Goal: Task Accomplishment & Management: Manage account settings

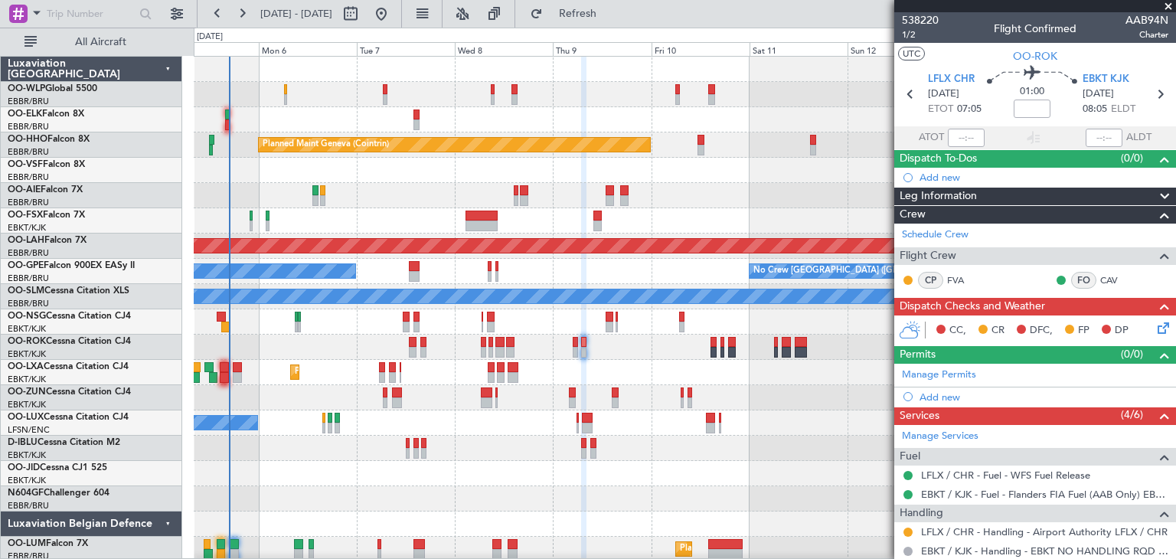
click at [257, 18] on span "[DATE] - [DATE]" at bounding box center [296, 14] width 84 height 24
click at [250, 16] on button at bounding box center [242, 14] width 24 height 24
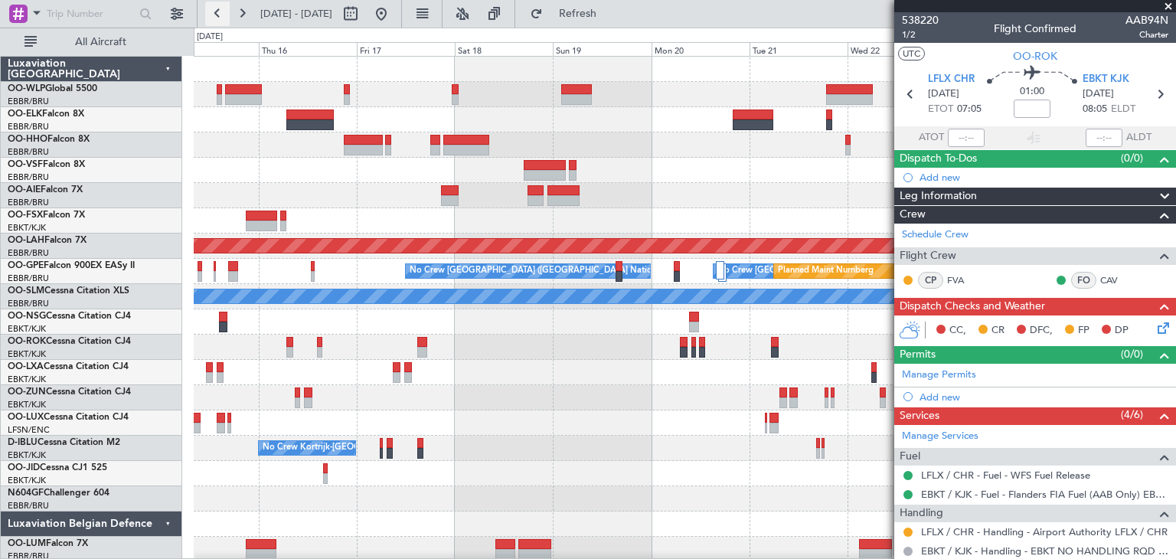
click at [214, 15] on button at bounding box center [217, 14] width 24 height 24
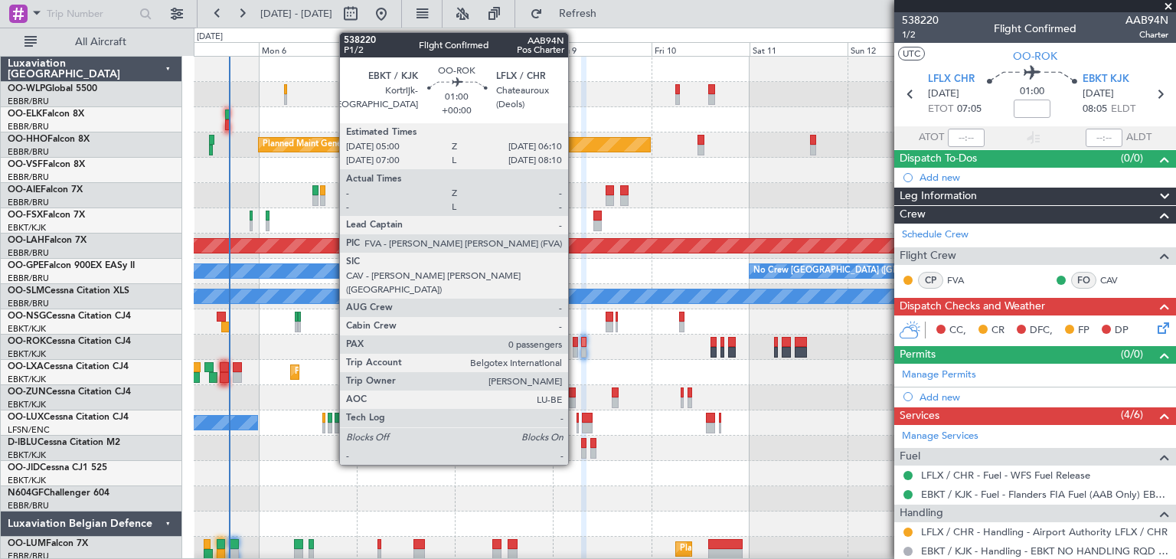
click at [575, 347] on div at bounding box center [575, 352] width 5 height 11
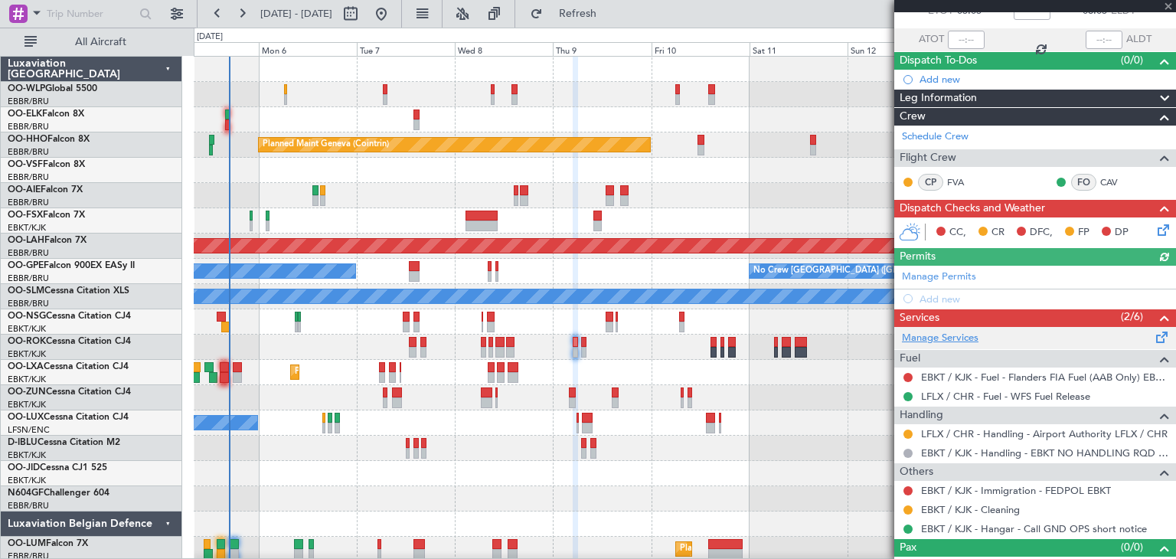
scroll to position [100, 0]
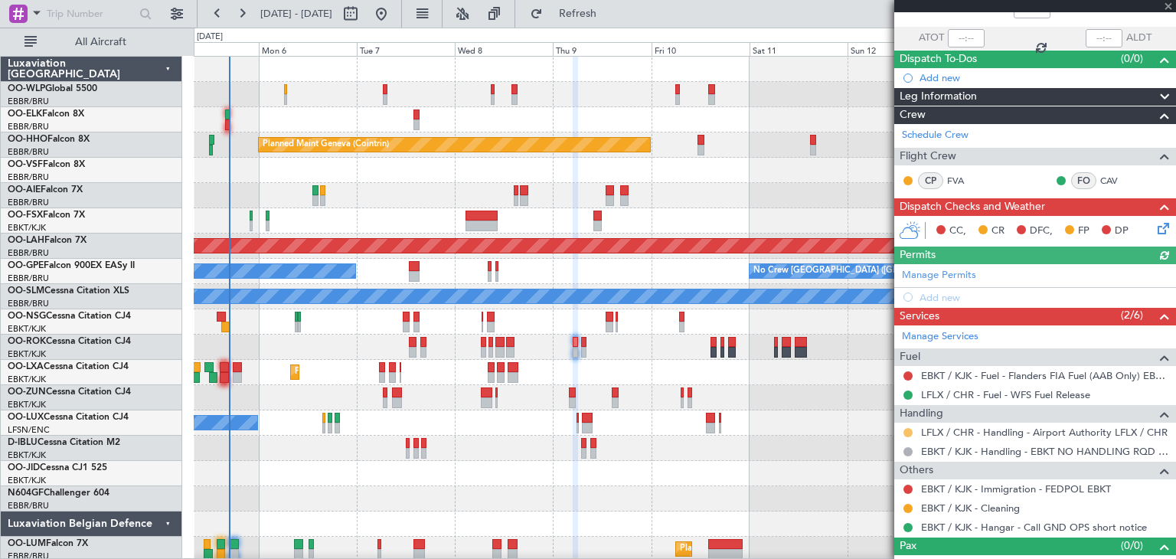
click at [909, 432] on button at bounding box center [907, 432] width 9 height 9
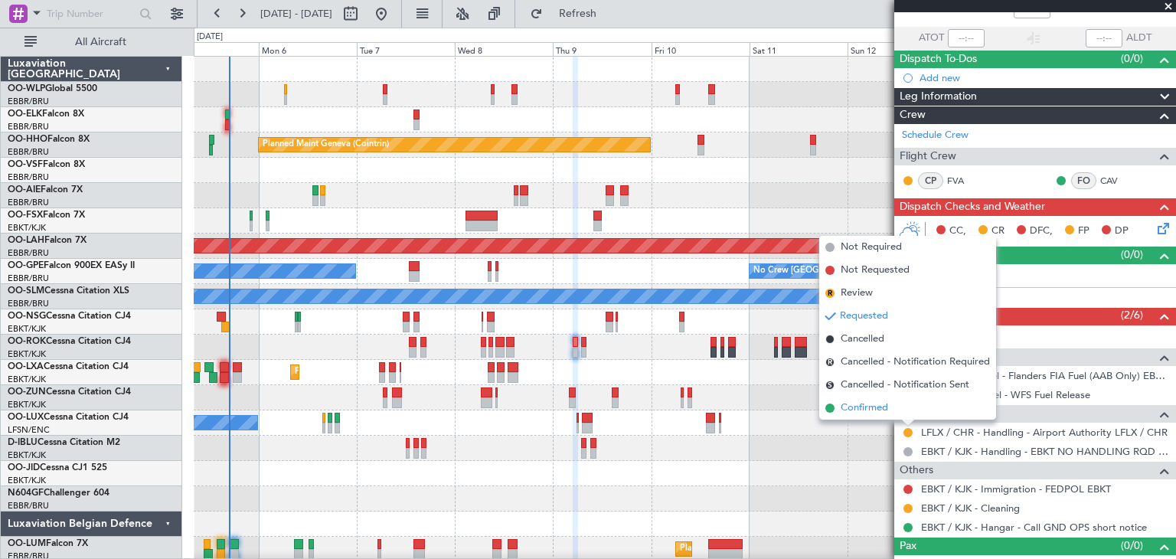
click at [884, 407] on span "Confirmed" at bounding box center [864, 407] width 47 height 15
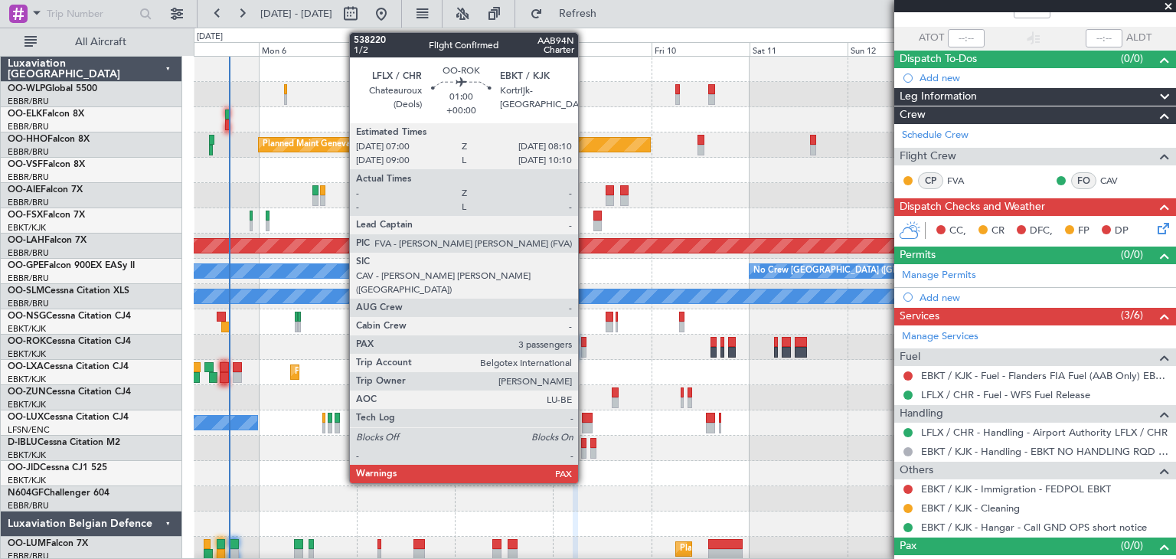
click at [585, 350] on div at bounding box center [583, 352] width 5 height 11
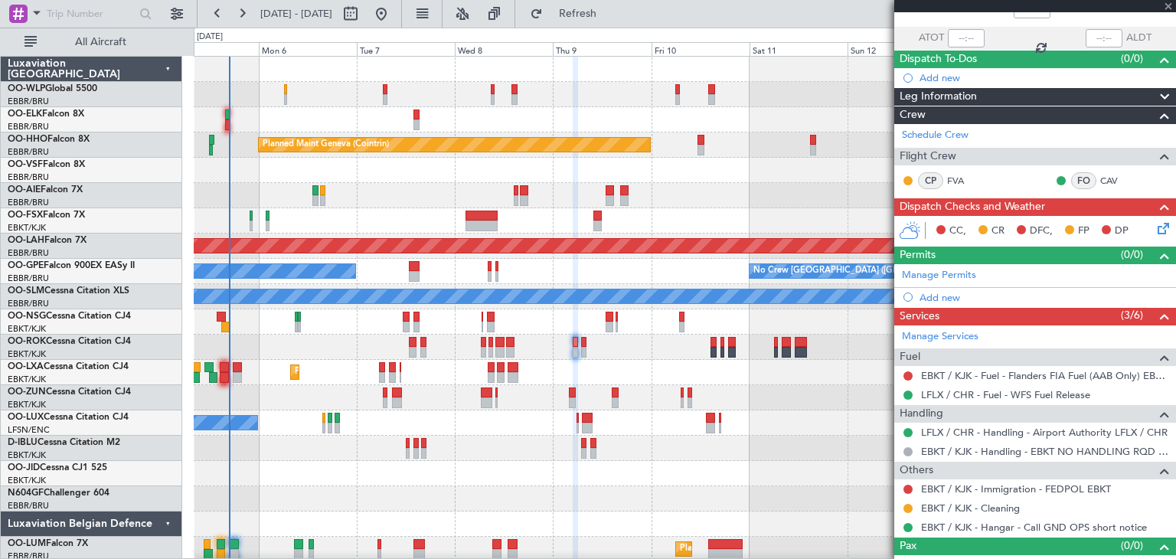
type input "3"
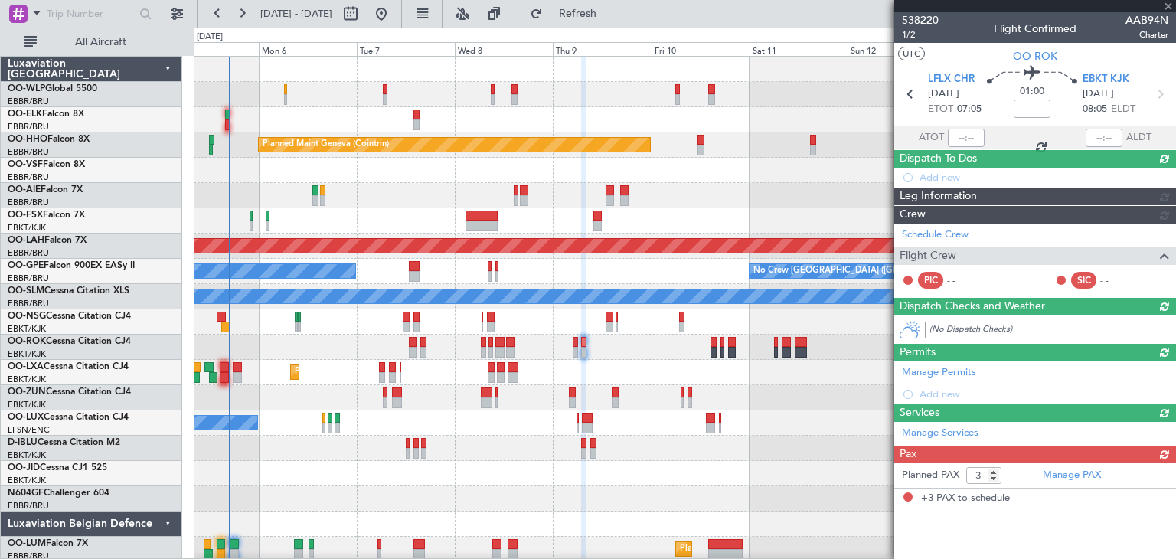
scroll to position [0, 0]
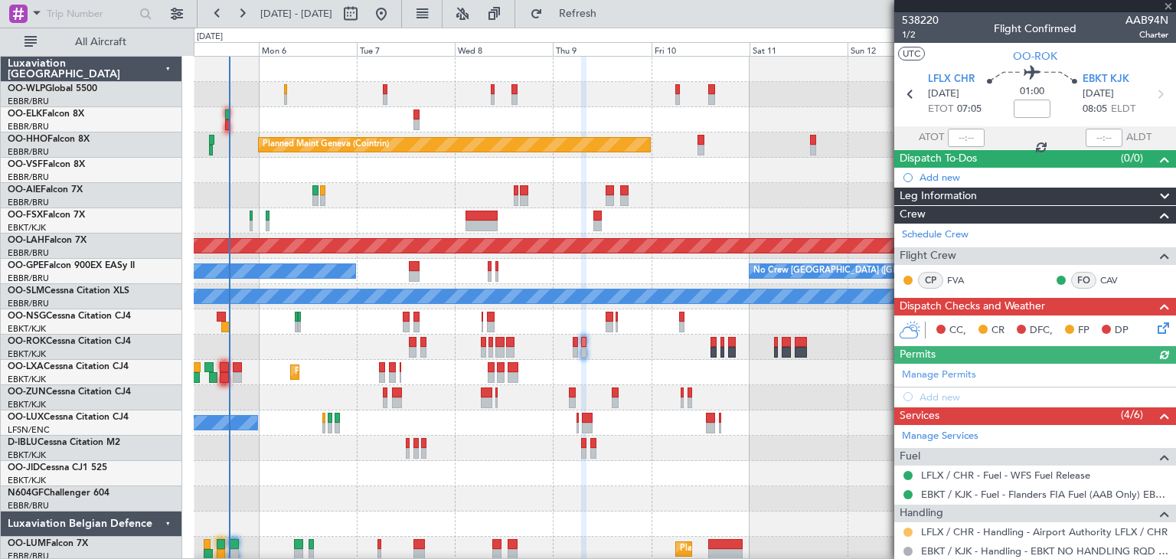
click at [909, 527] on button at bounding box center [907, 531] width 9 height 9
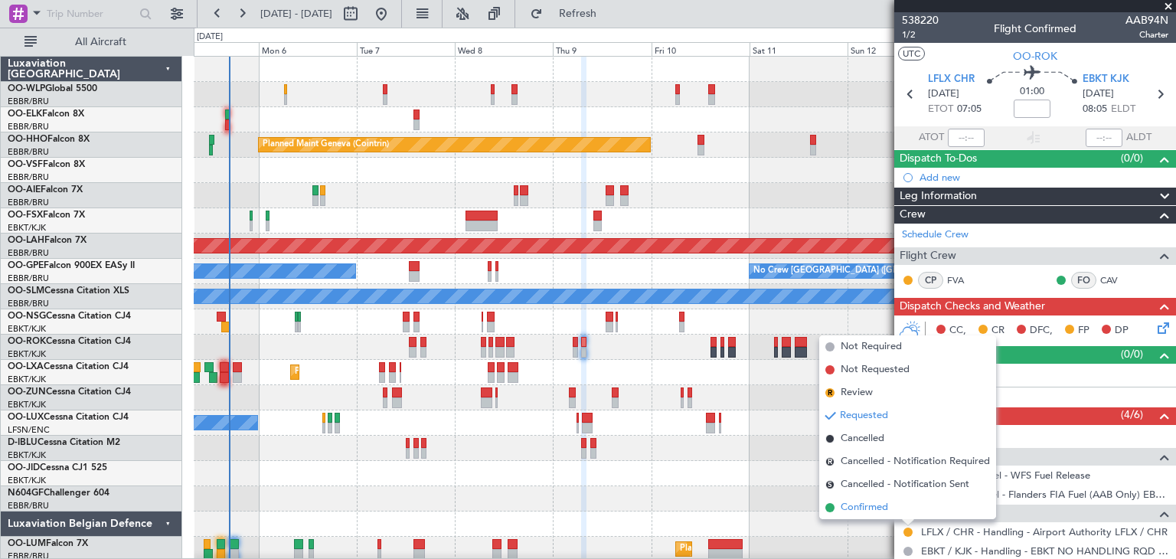
click at [854, 508] on span "Confirmed" at bounding box center [864, 507] width 47 height 15
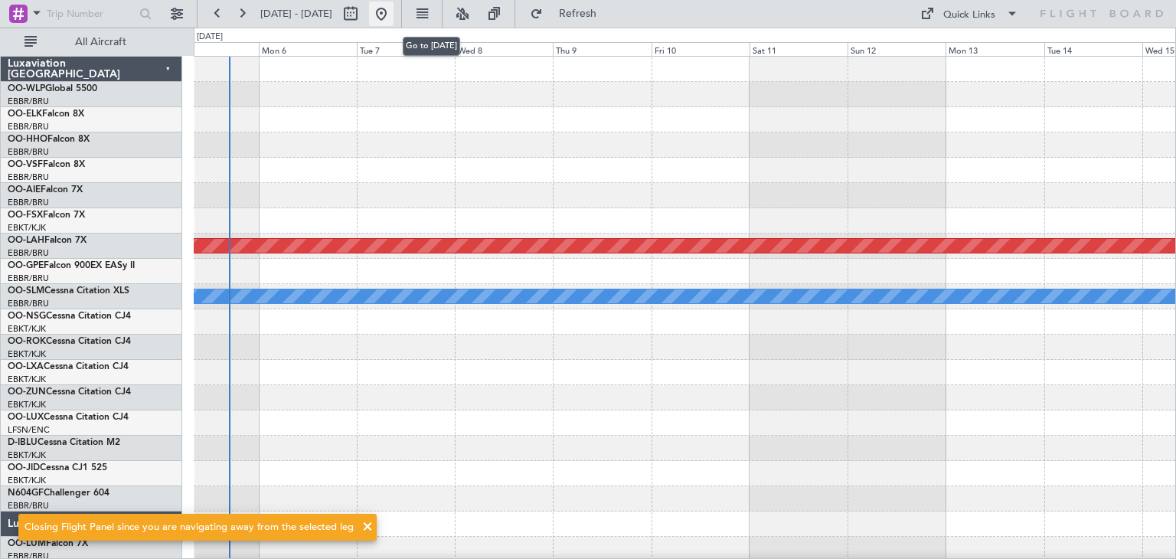
click at [393, 9] on button at bounding box center [381, 14] width 24 height 24
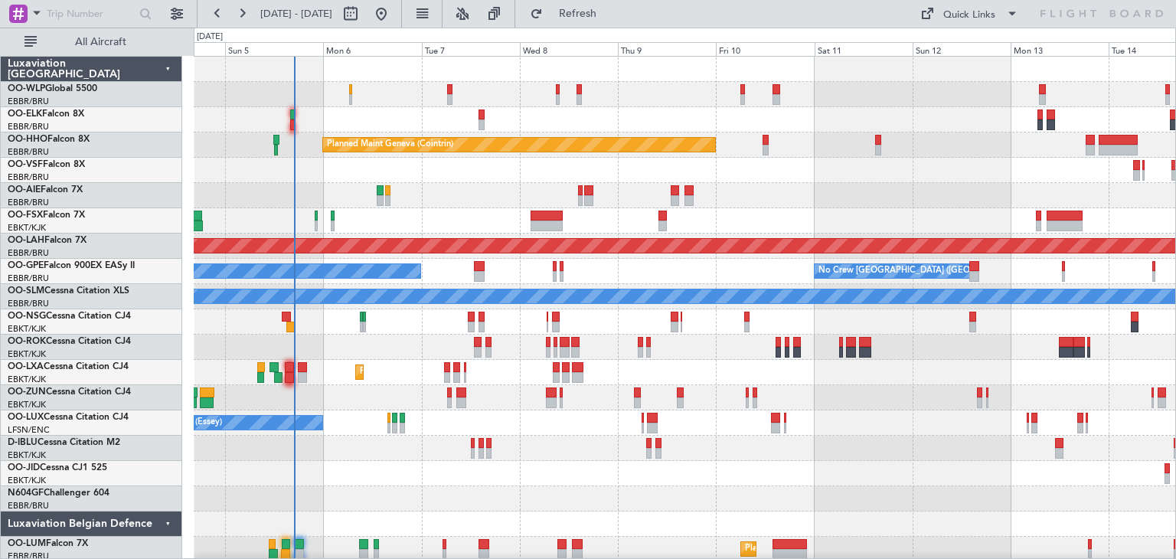
click at [720, 280] on div "Planned Maint Milan (Linate) Planned Maint Geneva ([GEOGRAPHIC_DATA]) Unplanned…" at bounding box center [684, 322] width 981 height 530
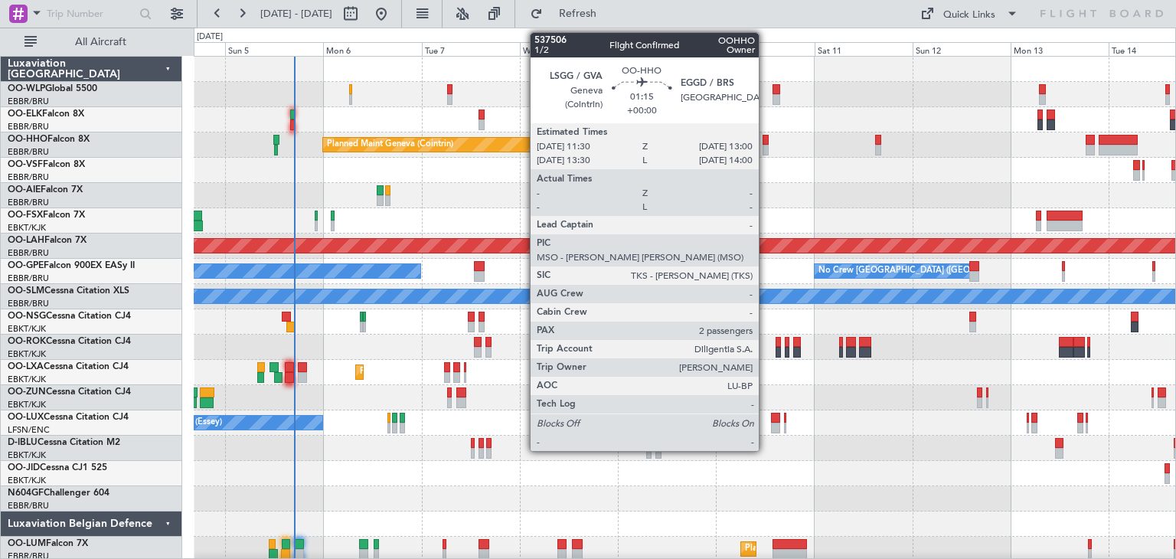
click at [765, 148] on div at bounding box center [765, 150] width 7 height 11
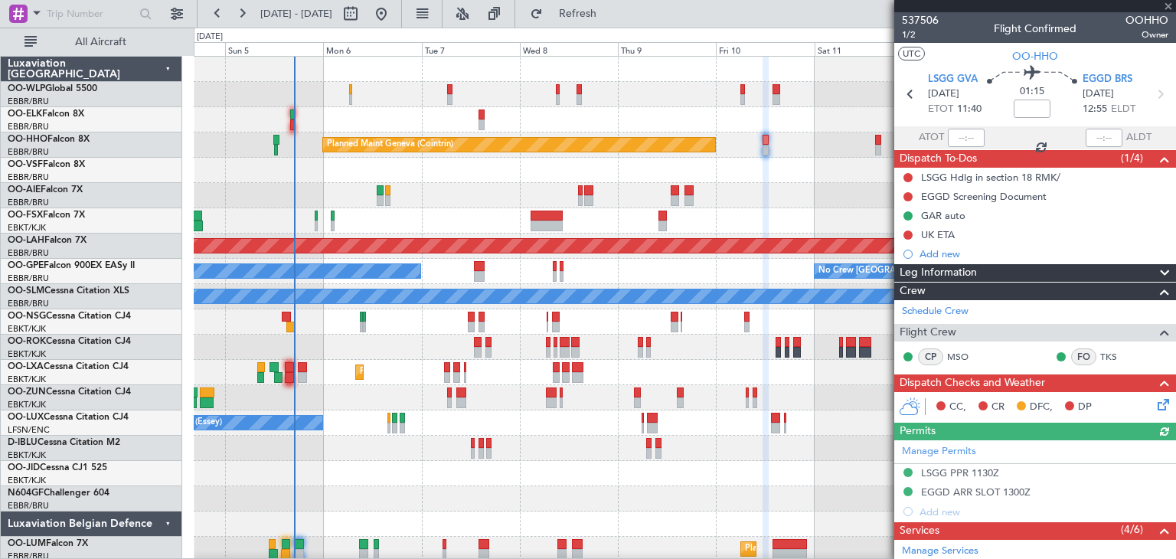
scroll to position [126, 0]
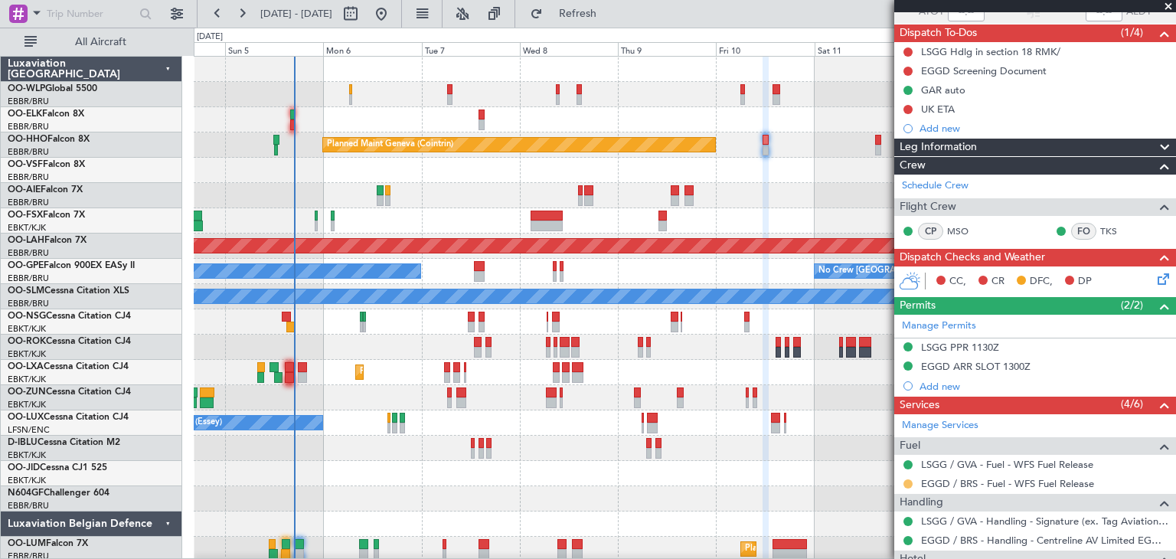
click at [908, 481] on button at bounding box center [907, 483] width 9 height 9
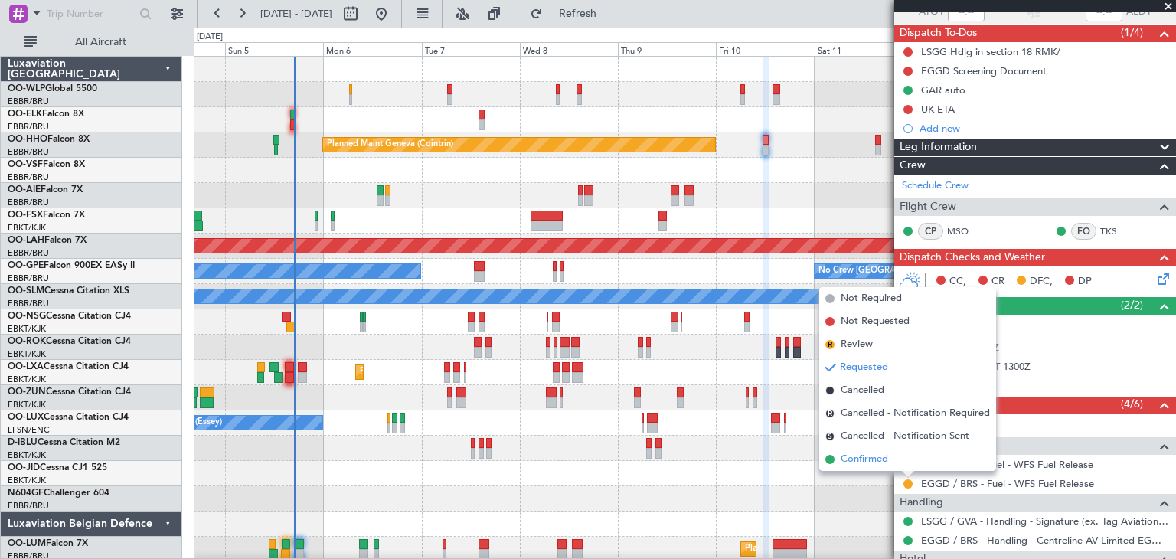
click at [880, 453] on span "Confirmed" at bounding box center [864, 459] width 47 height 15
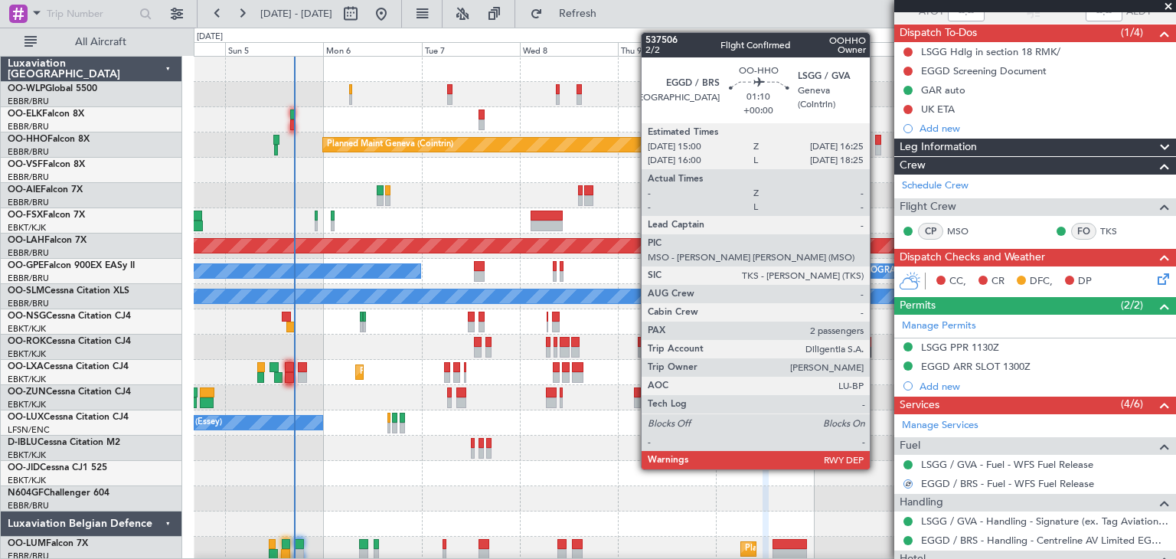
click at [876, 148] on div at bounding box center [878, 150] width 6 height 11
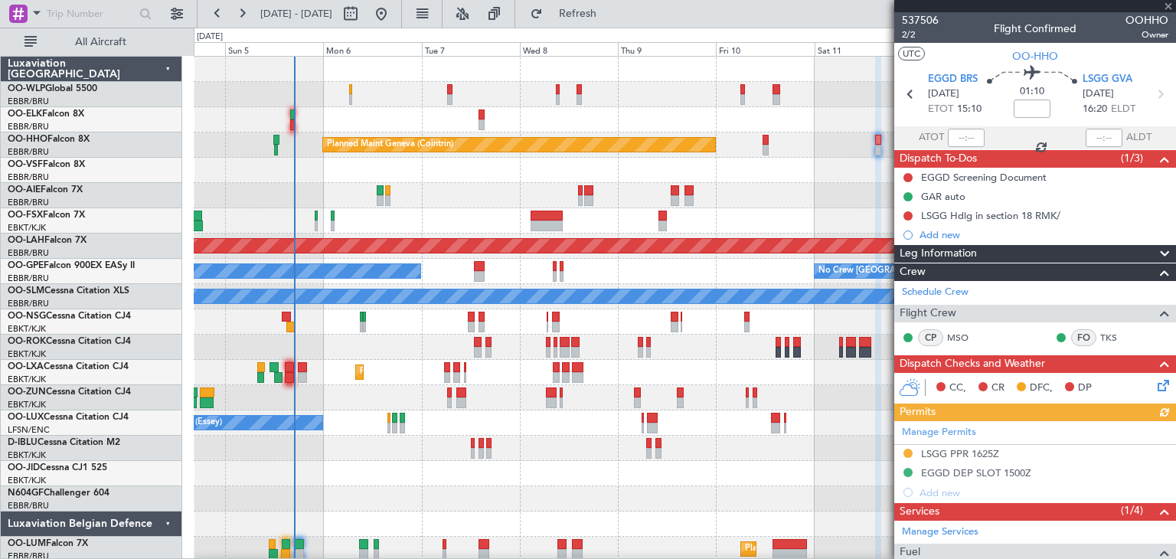
scroll to position [98, 0]
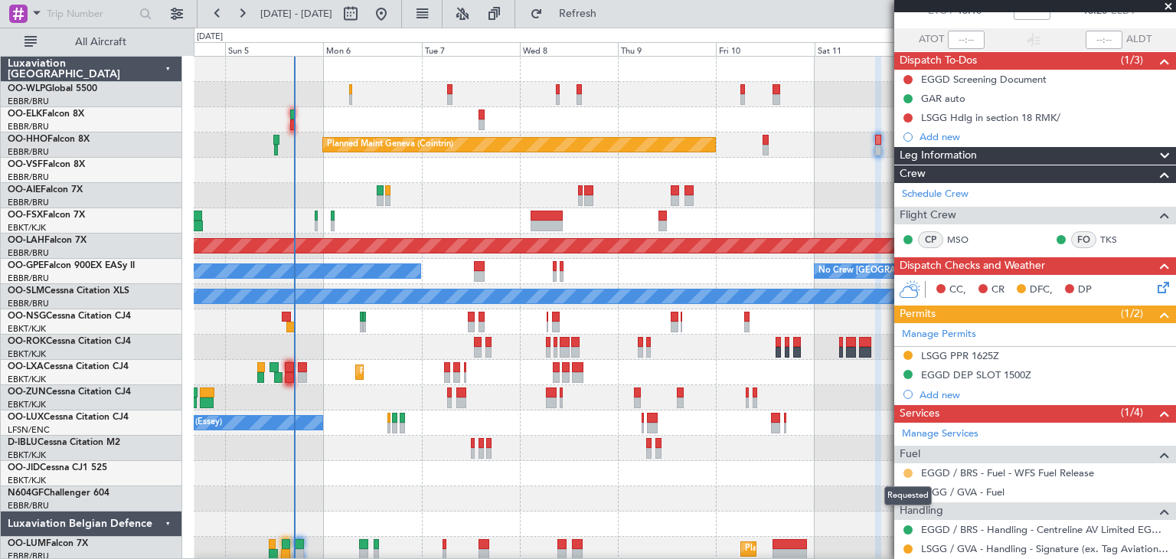
click at [909, 469] on button at bounding box center [907, 472] width 9 height 9
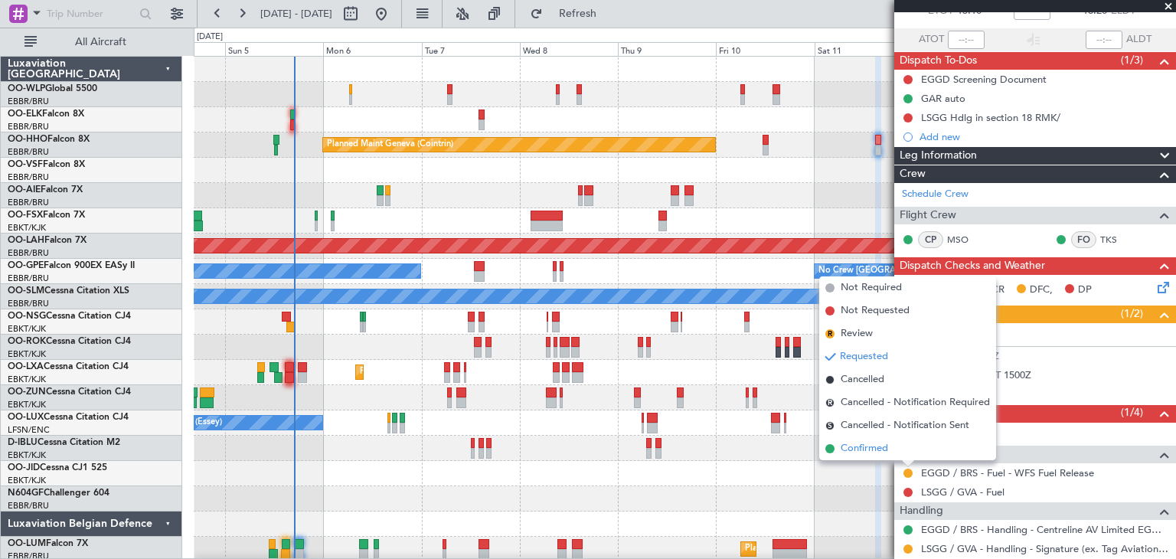
click at [892, 449] on li "Confirmed" at bounding box center [907, 448] width 177 height 23
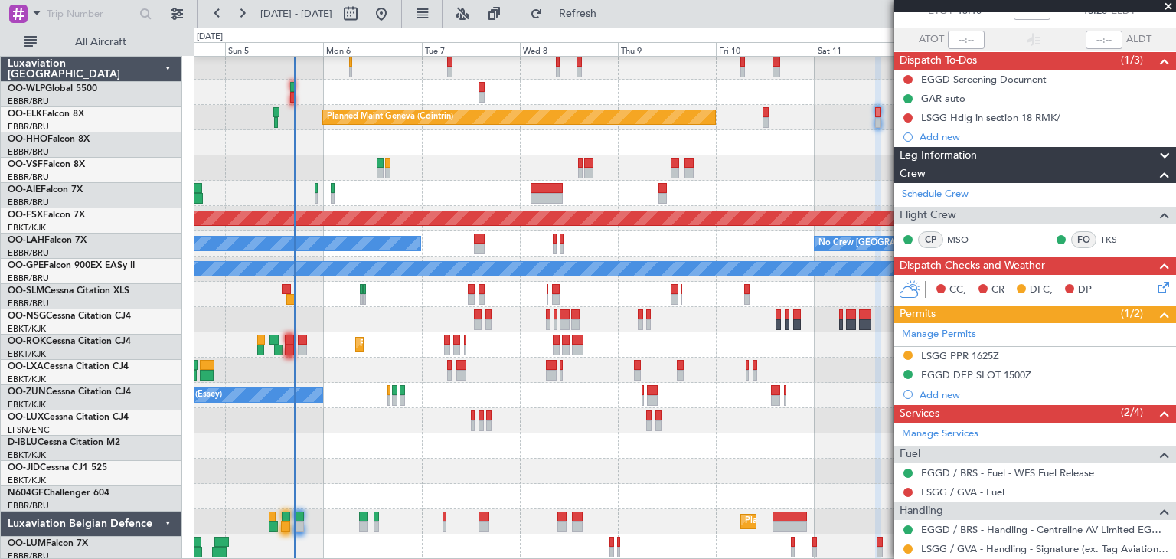
scroll to position [28, 0]
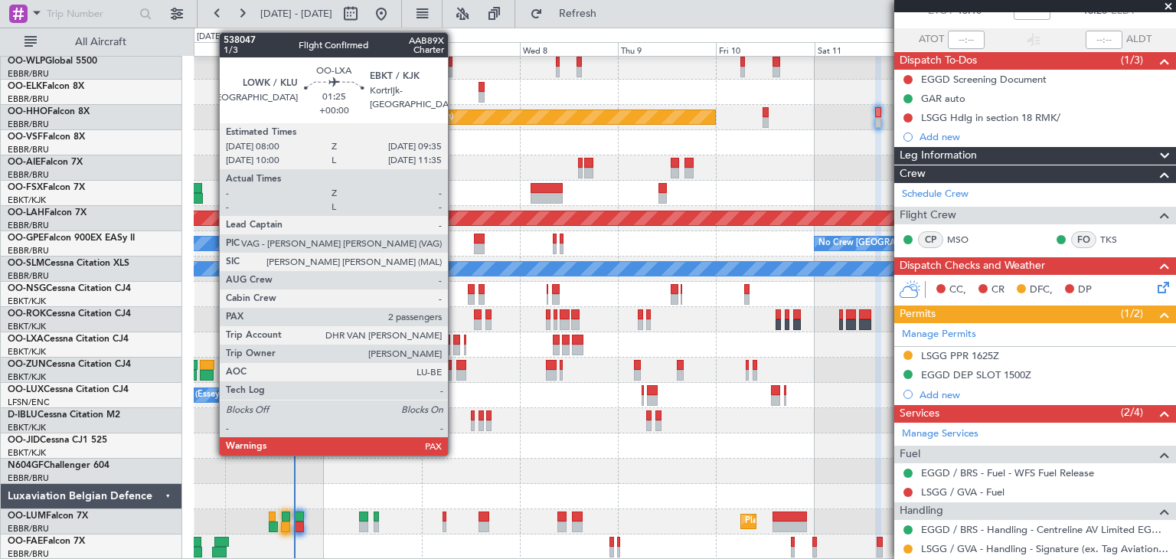
click at [455, 344] on div at bounding box center [456, 349] width 7 height 11
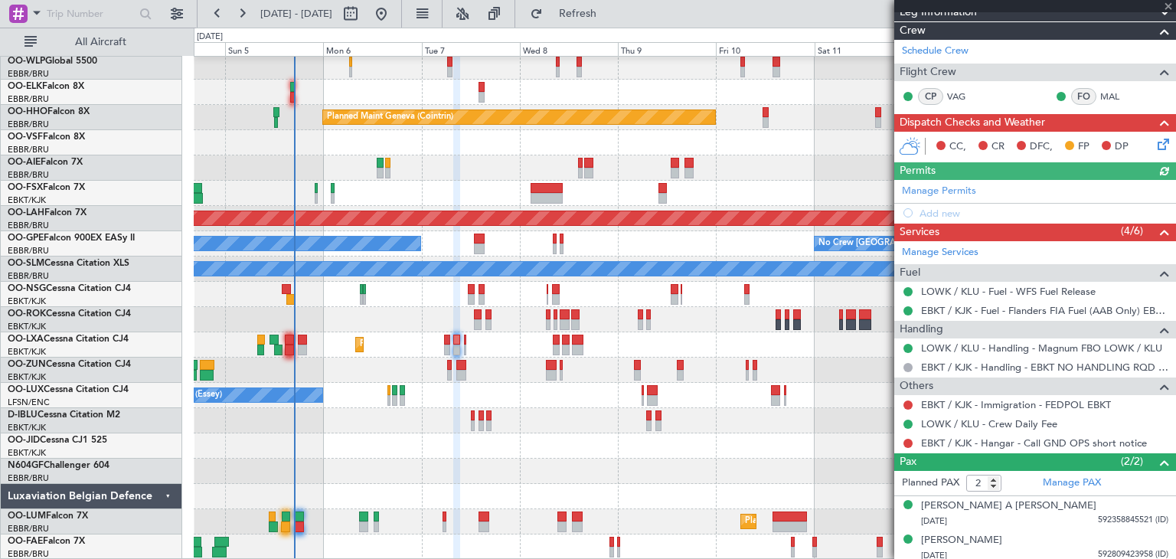
scroll to position [245, 0]
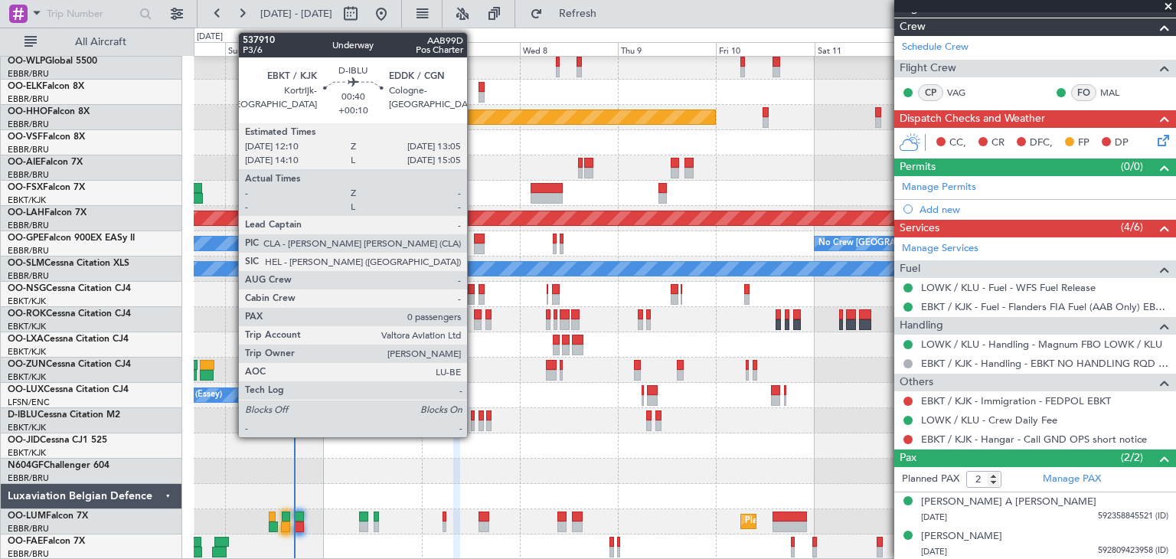
click at [474, 419] on div at bounding box center [473, 415] width 4 height 11
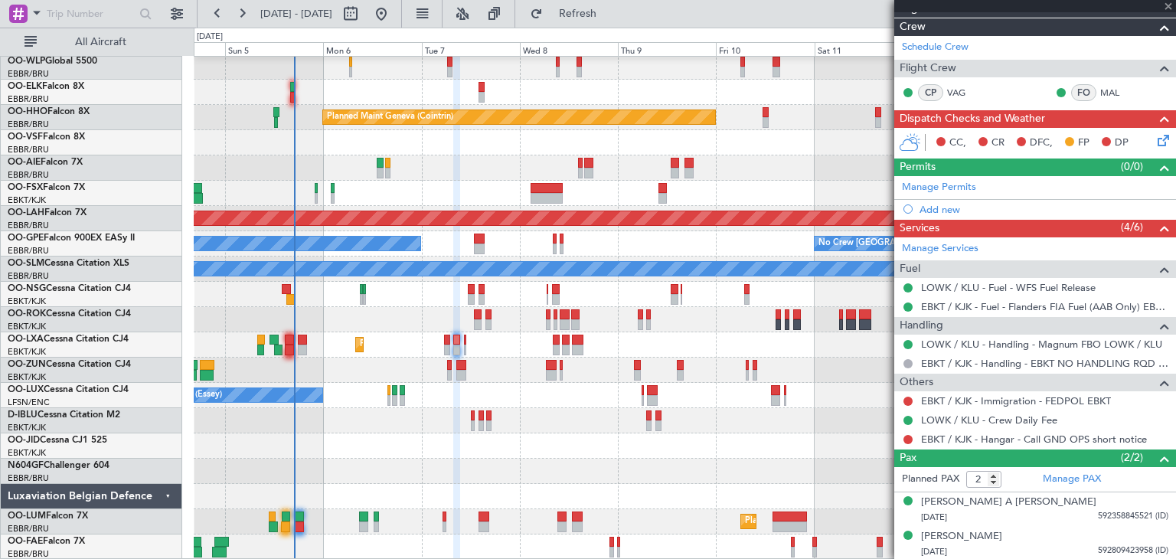
type input "+00:10"
type input "0"
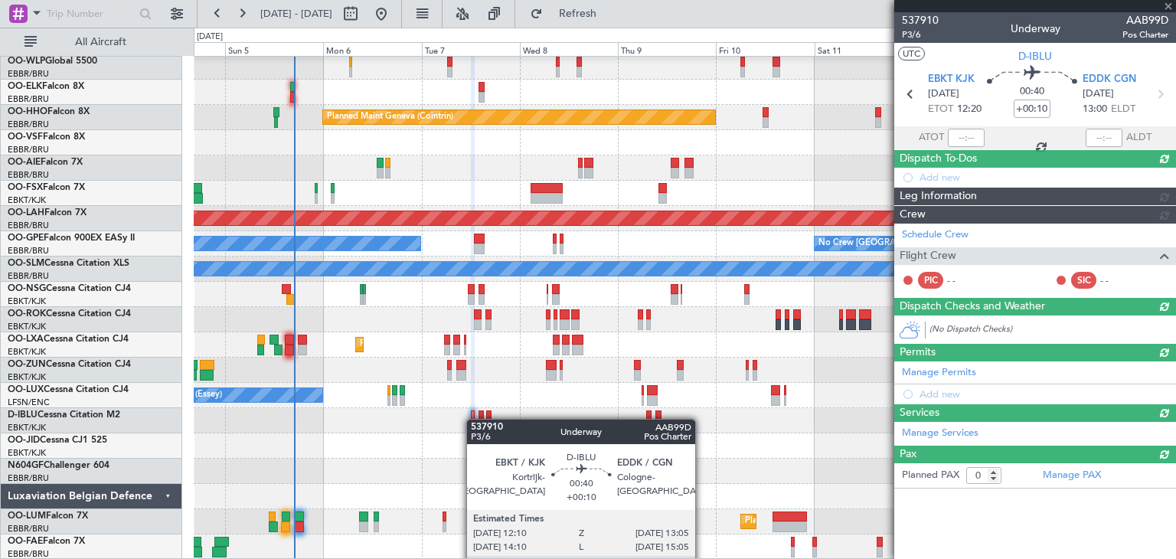
scroll to position [0, 0]
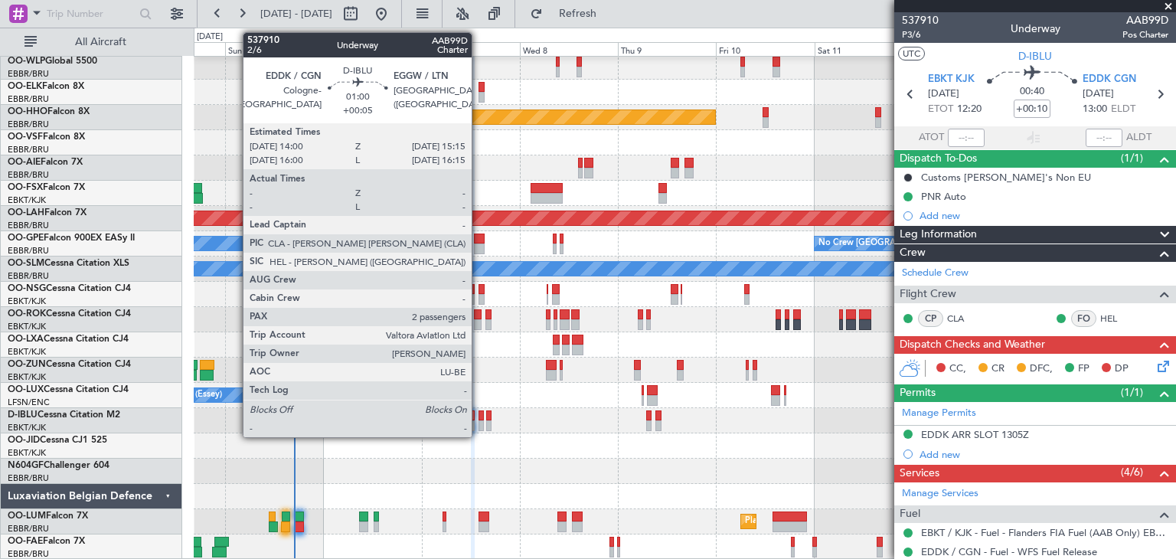
click at [478, 419] on div at bounding box center [480, 415] width 5 height 11
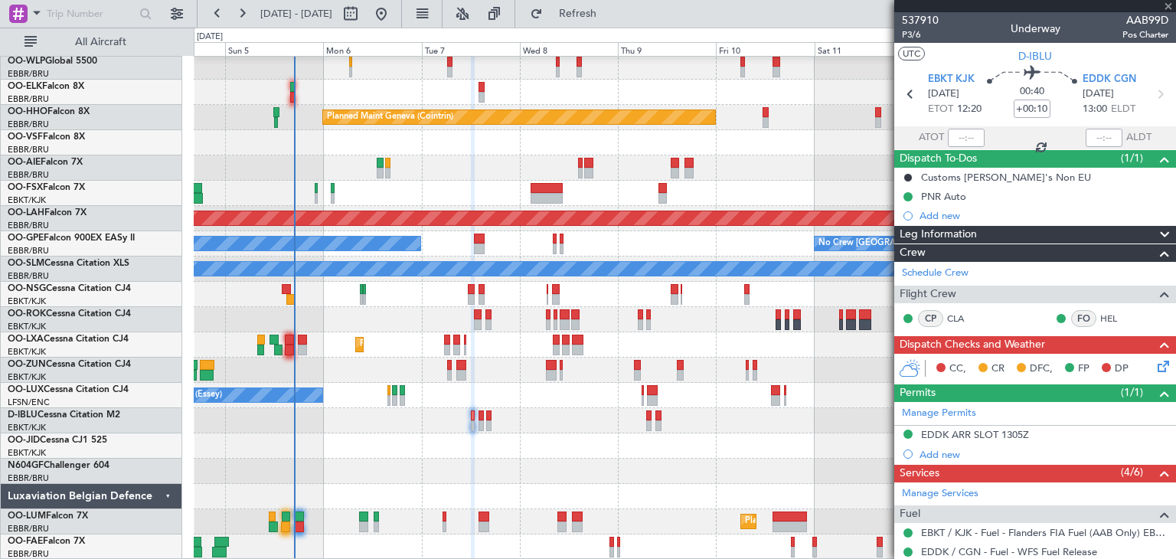
type input "+00:05"
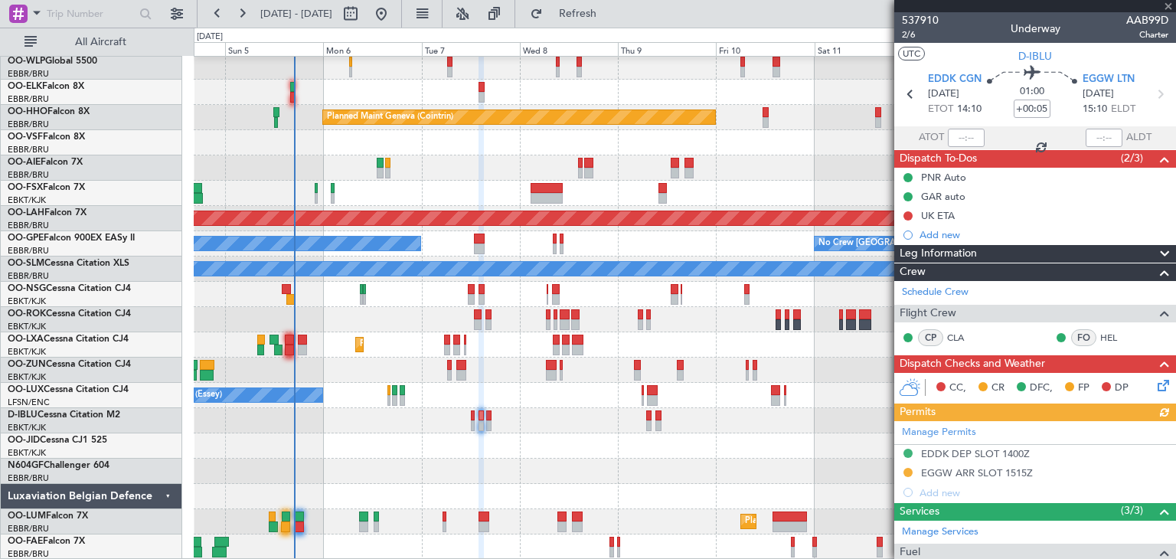
scroll to position [245, 0]
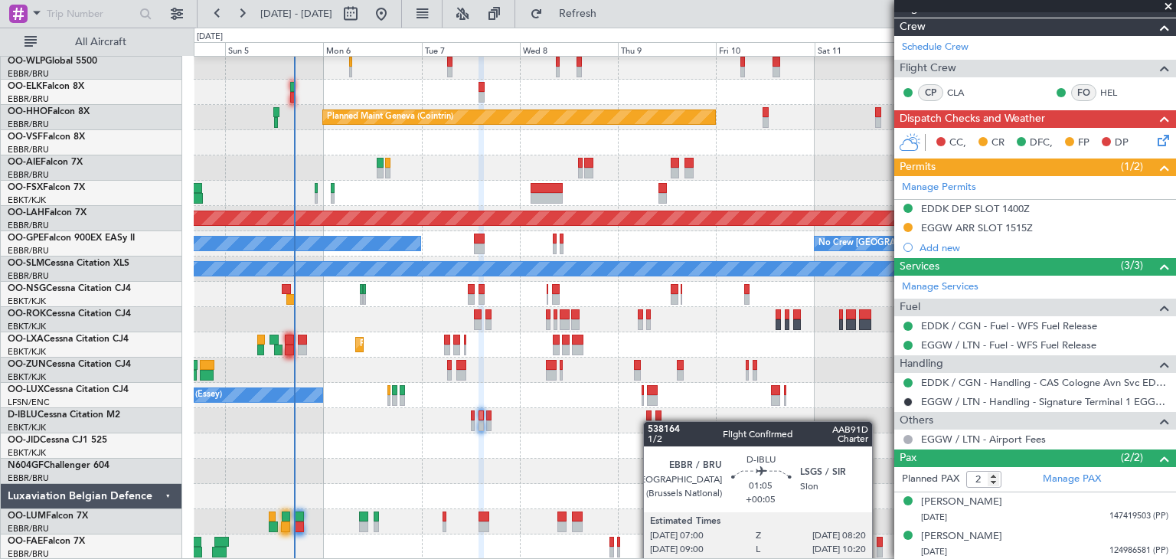
click at [648, 421] on div "No Crew Kortrijk-[GEOGRAPHIC_DATA]" at bounding box center [684, 420] width 981 height 25
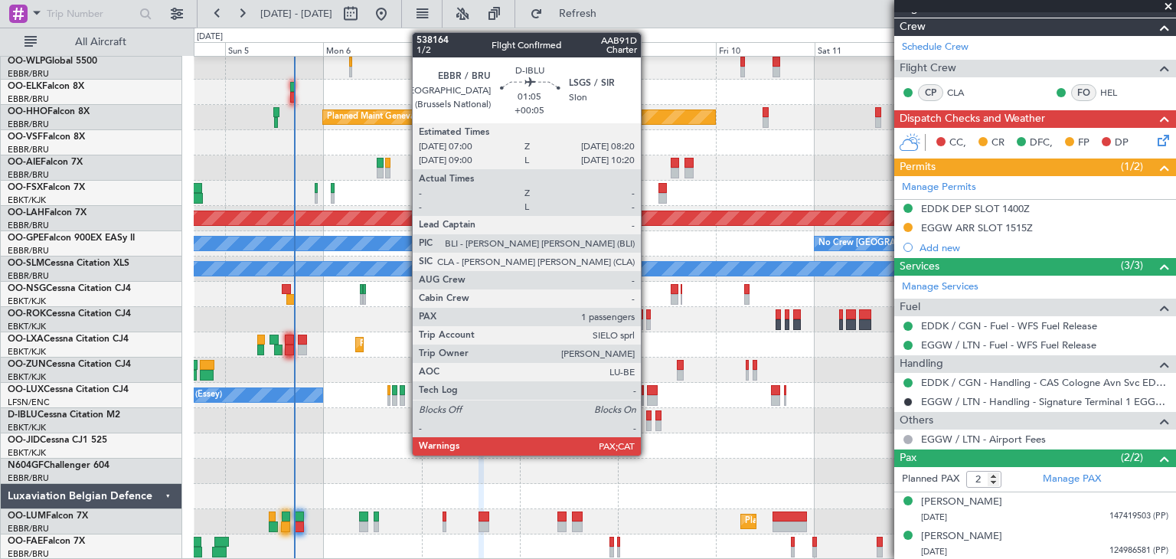
click at [648, 421] on div at bounding box center [649, 425] width 6 height 11
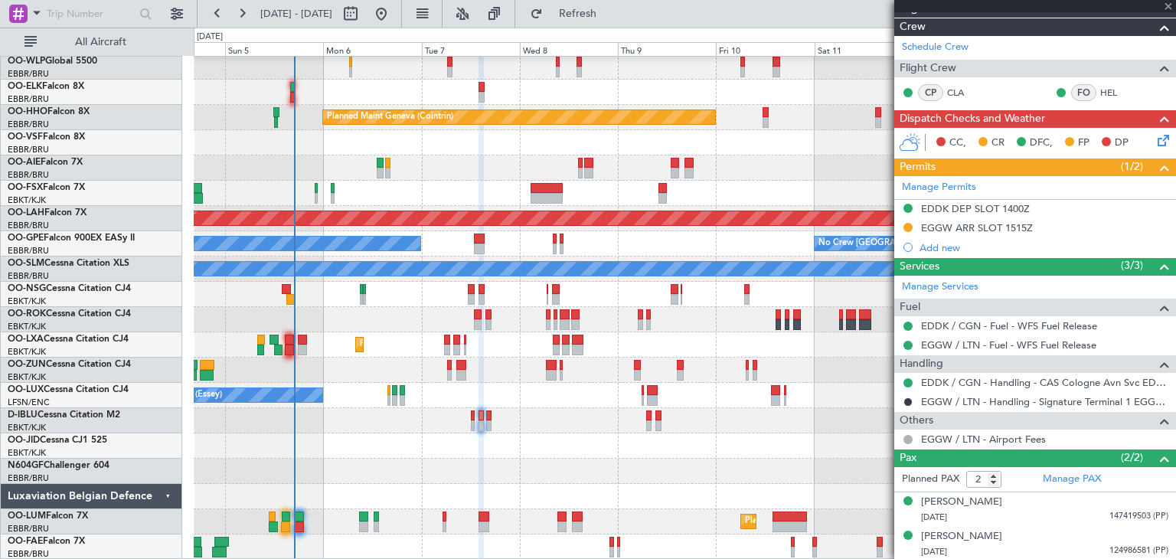
type input "1"
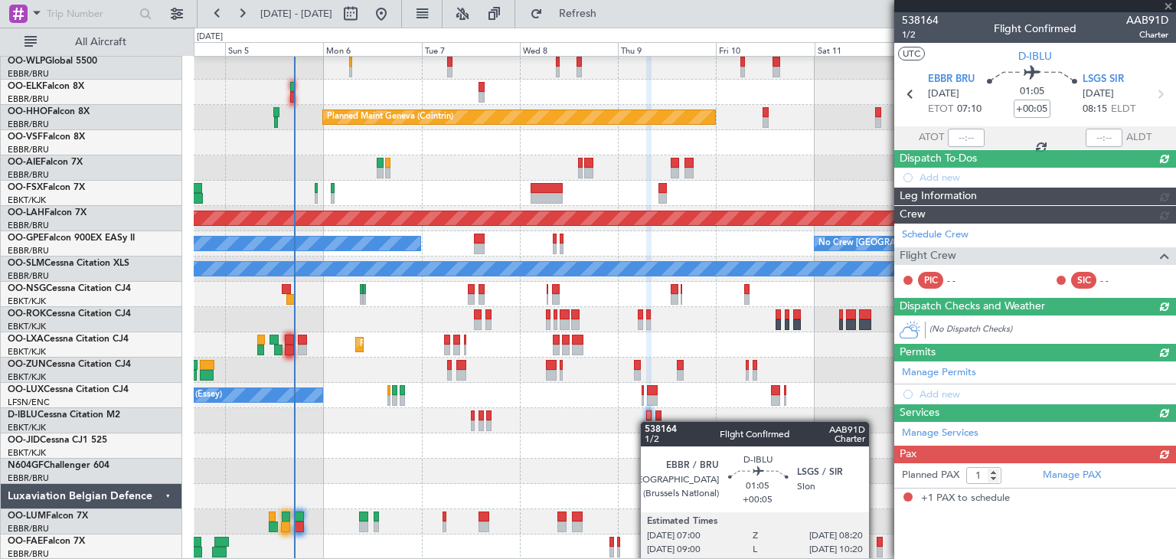
scroll to position [0, 0]
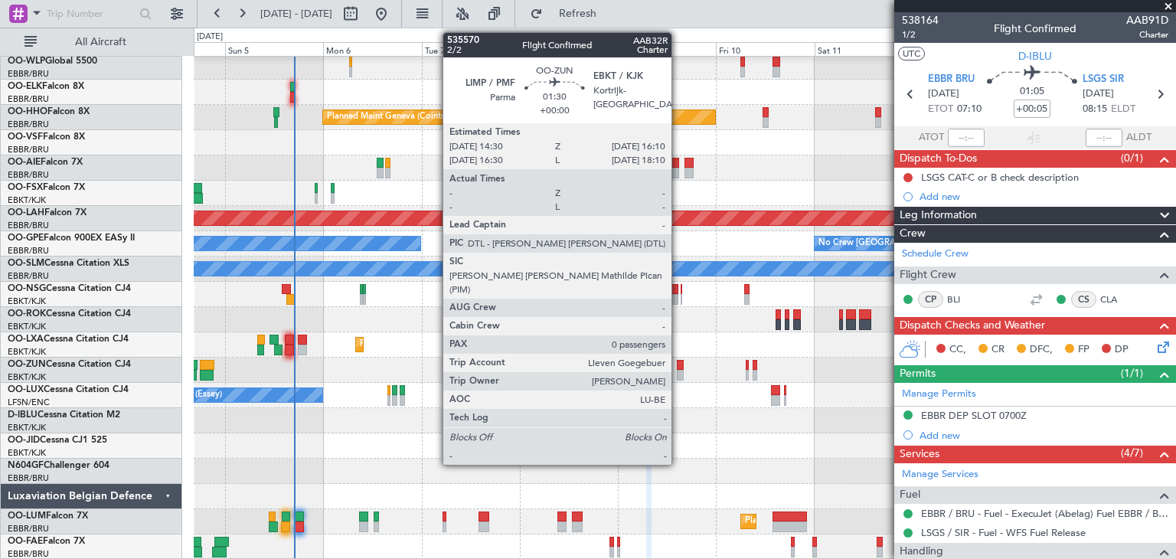
click at [678, 367] on div at bounding box center [680, 365] width 7 height 11
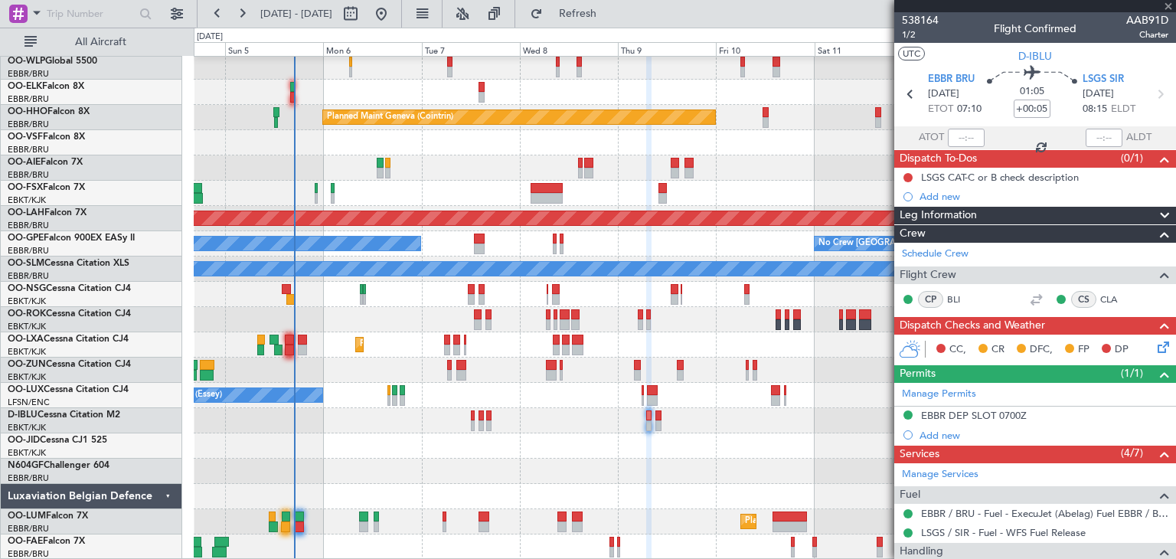
type input "0"
